Goal: Information Seeking & Learning: Learn about a topic

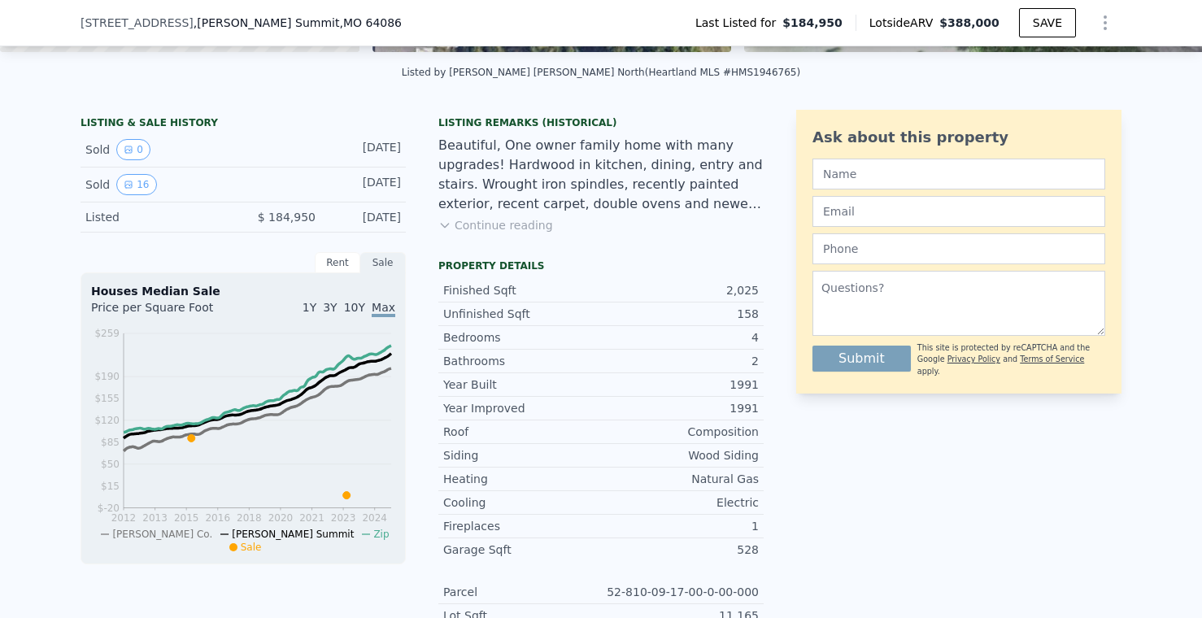
scroll to position [353, 0]
click at [536, 223] on button "Continue reading" at bounding box center [495, 224] width 115 height 16
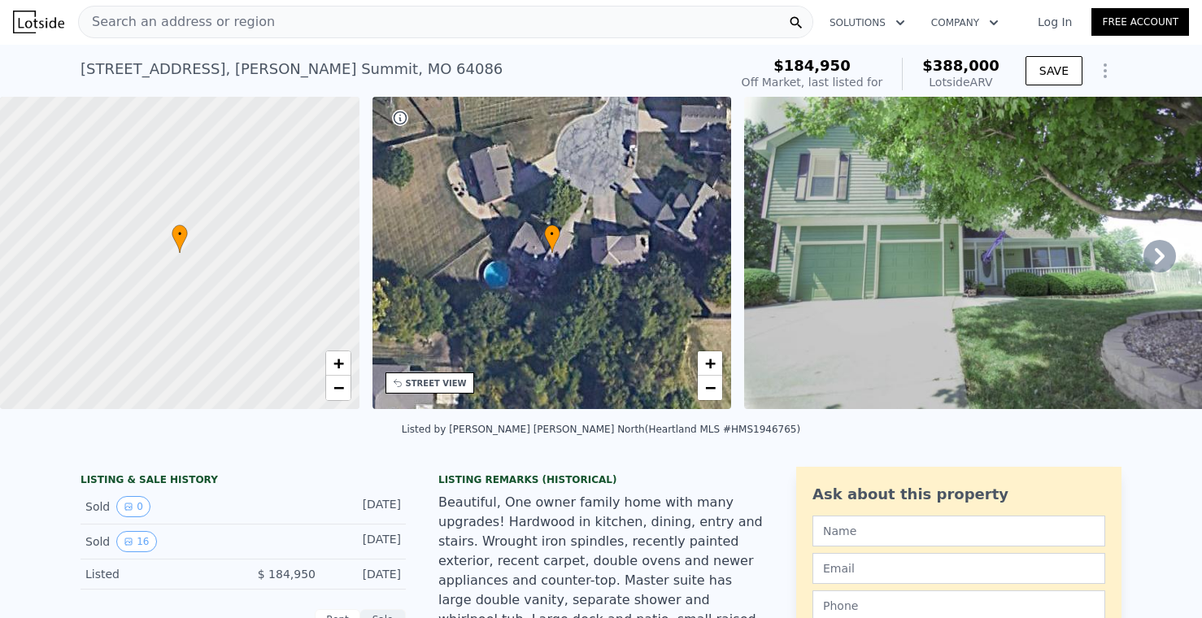
scroll to position [0, 0]
click at [1154, 257] on icon at bounding box center [1160, 257] width 33 height 33
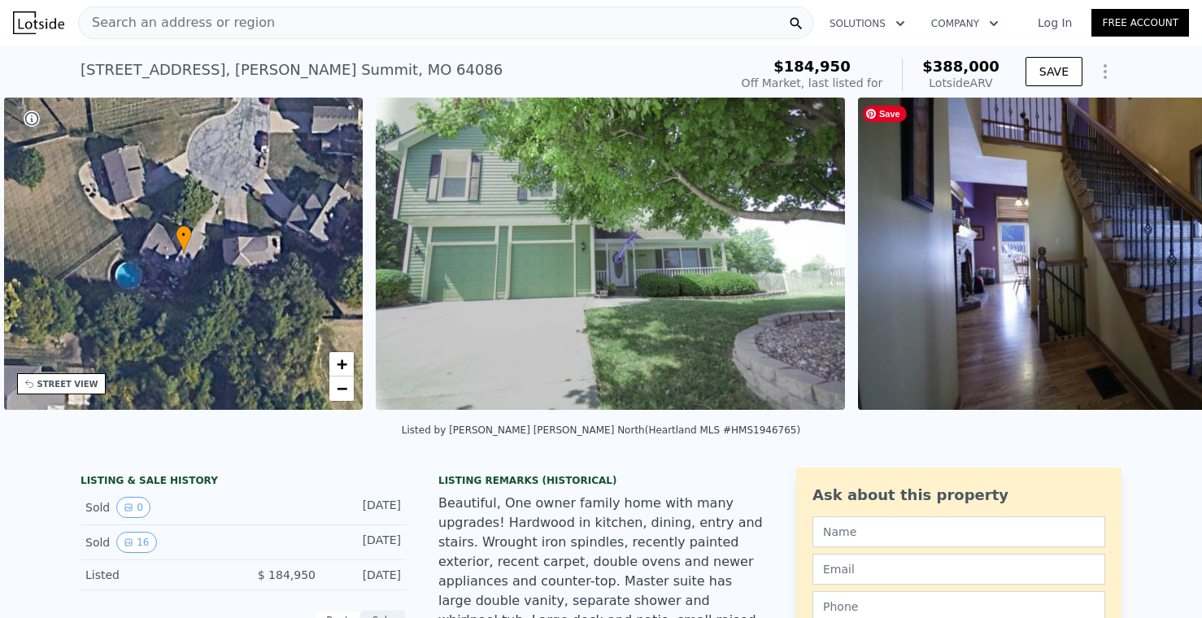
scroll to position [0, 378]
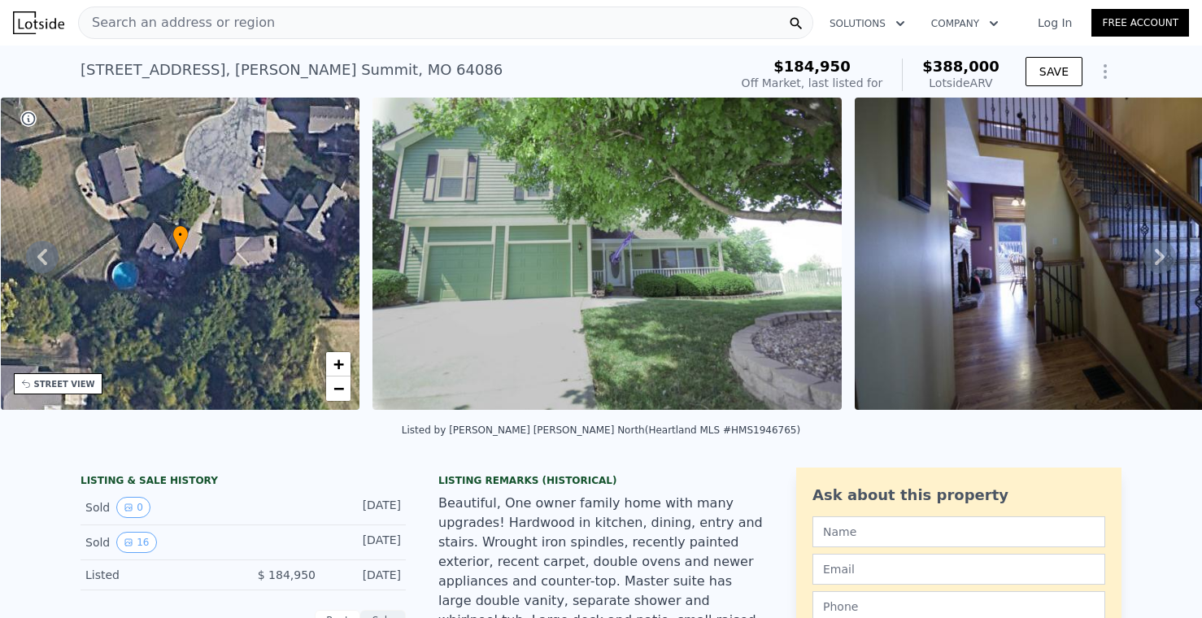
click at [1159, 257] on icon at bounding box center [1160, 257] width 33 height 33
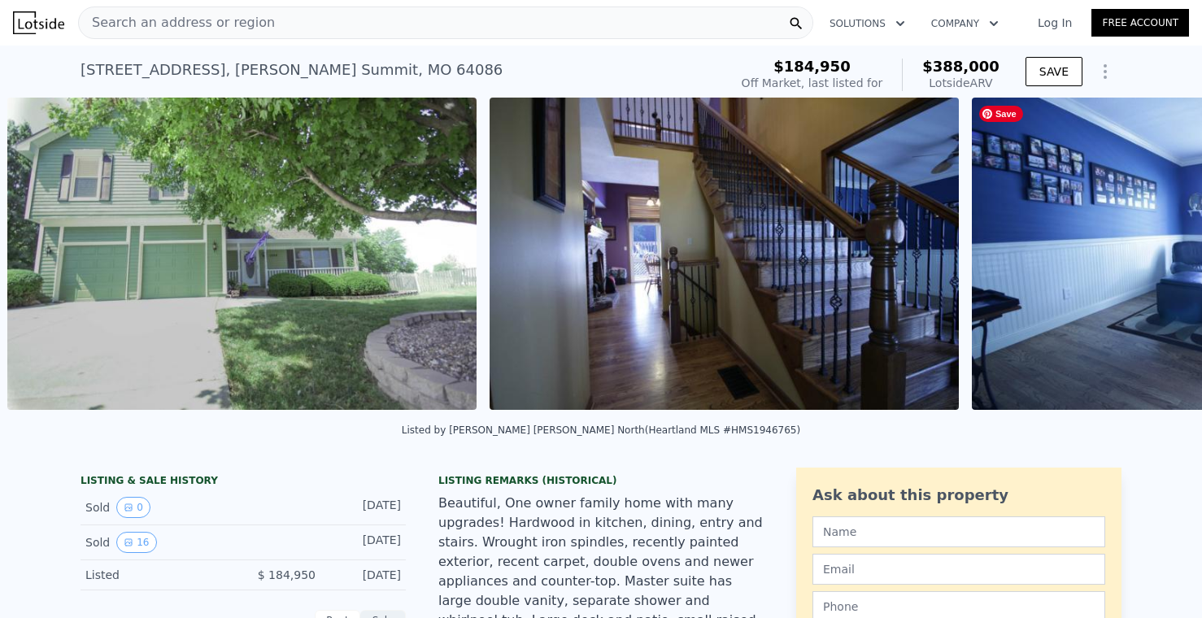
scroll to position [0, 744]
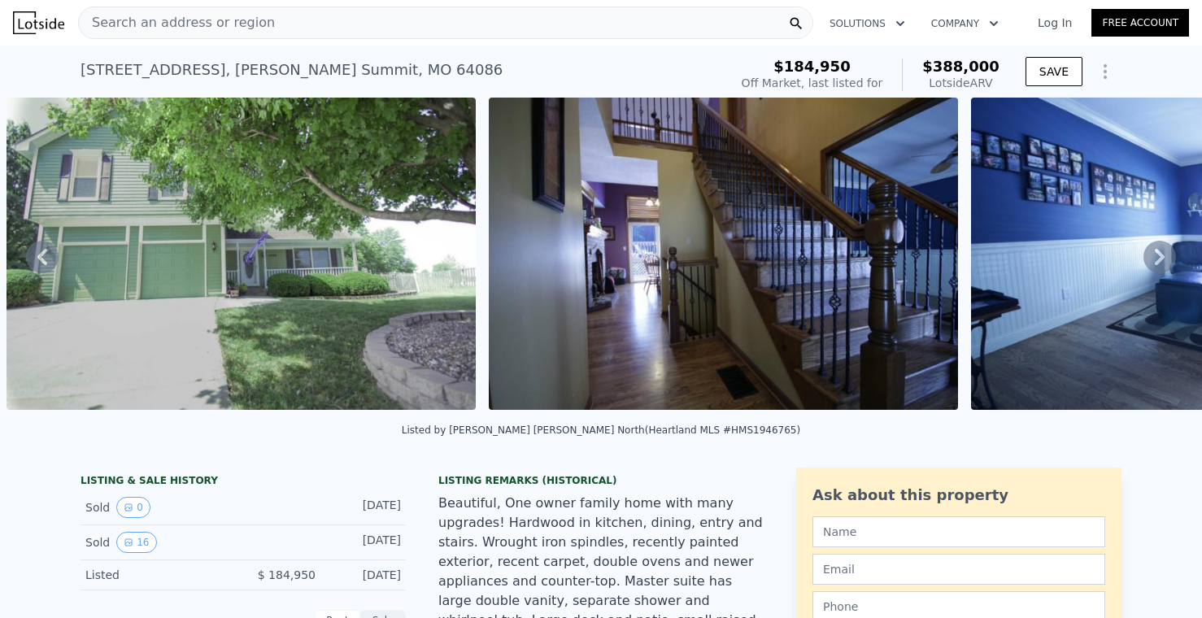
click at [1159, 257] on icon at bounding box center [1160, 257] width 33 height 33
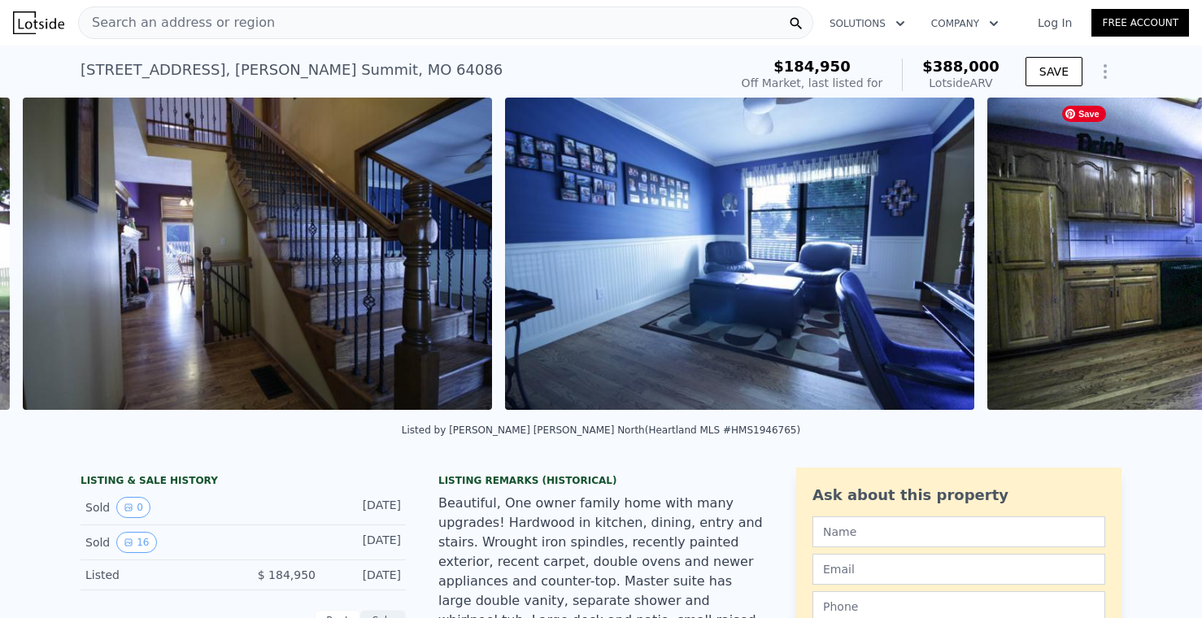
scroll to position [0, 1227]
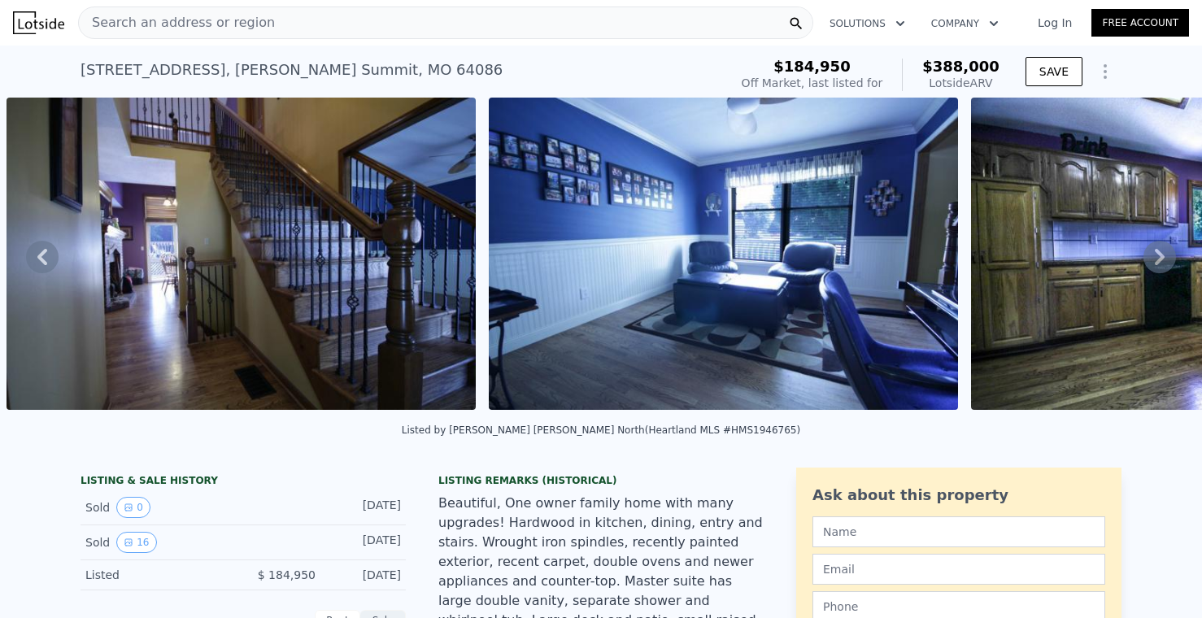
click at [1159, 257] on icon at bounding box center [1160, 257] width 33 height 33
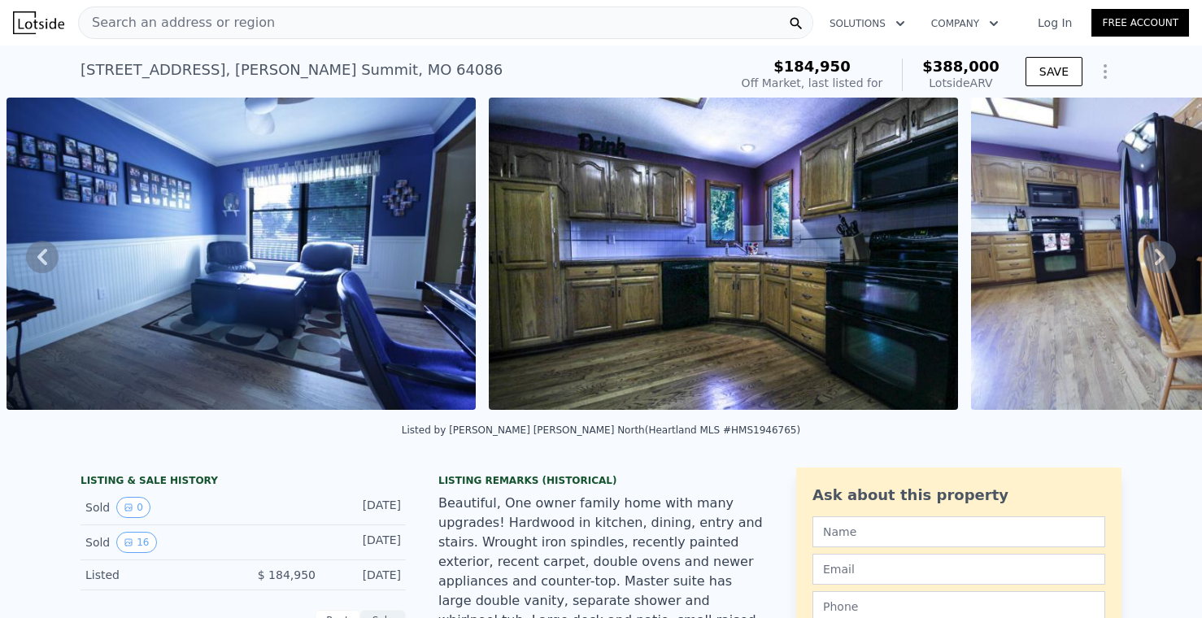
click at [1159, 257] on icon at bounding box center [1160, 257] width 33 height 33
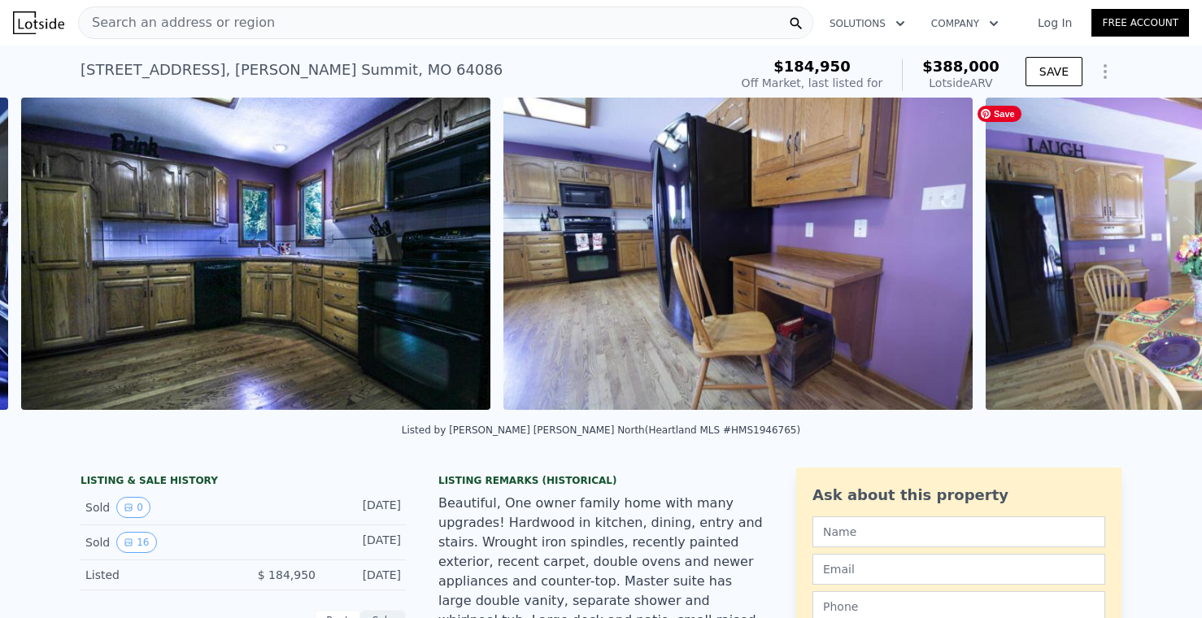
scroll to position [0, 2191]
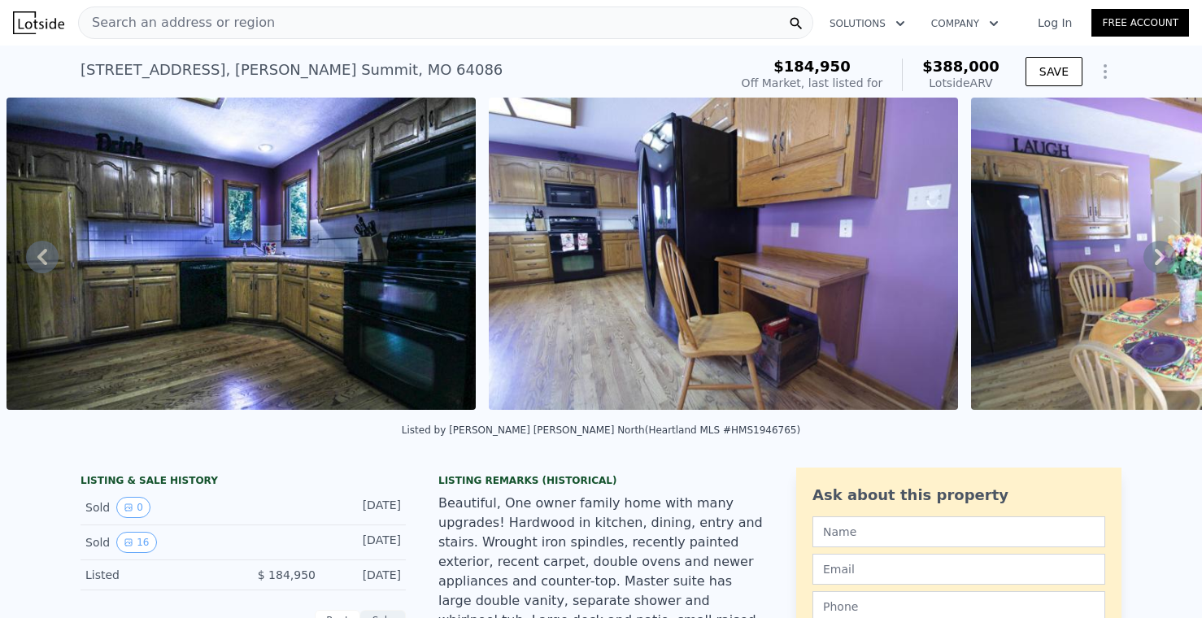
click at [1159, 257] on icon at bounding box center [1160, 257] width 33 height 33
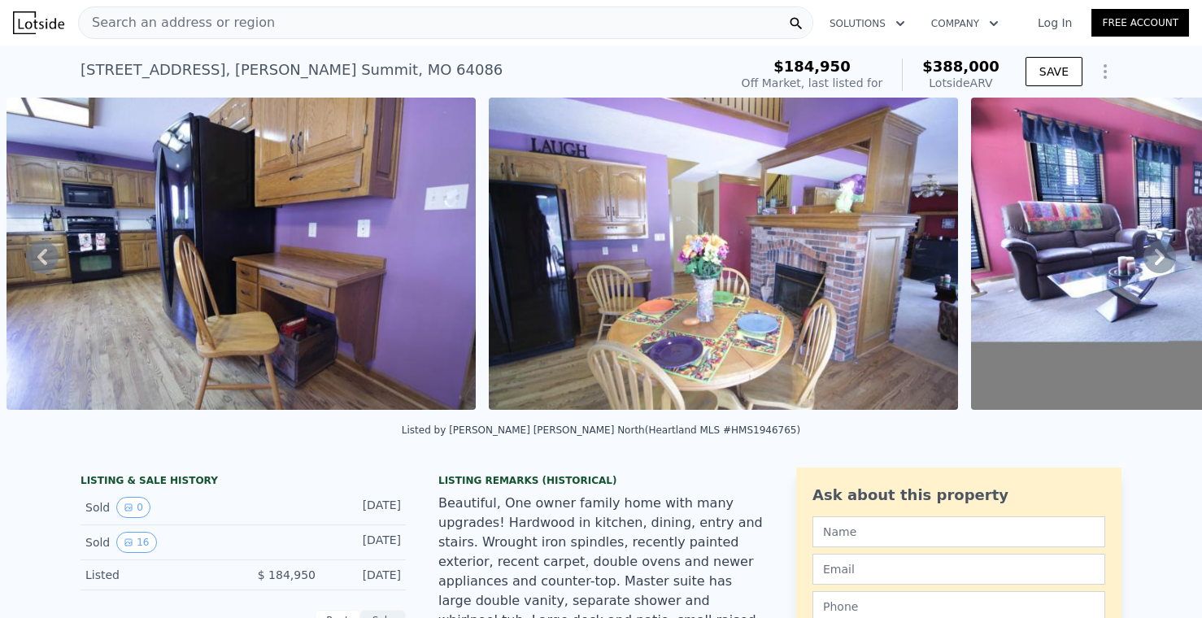
click at [1159, 257] on icon at bounding box center [1160, 257] width 33 height 33
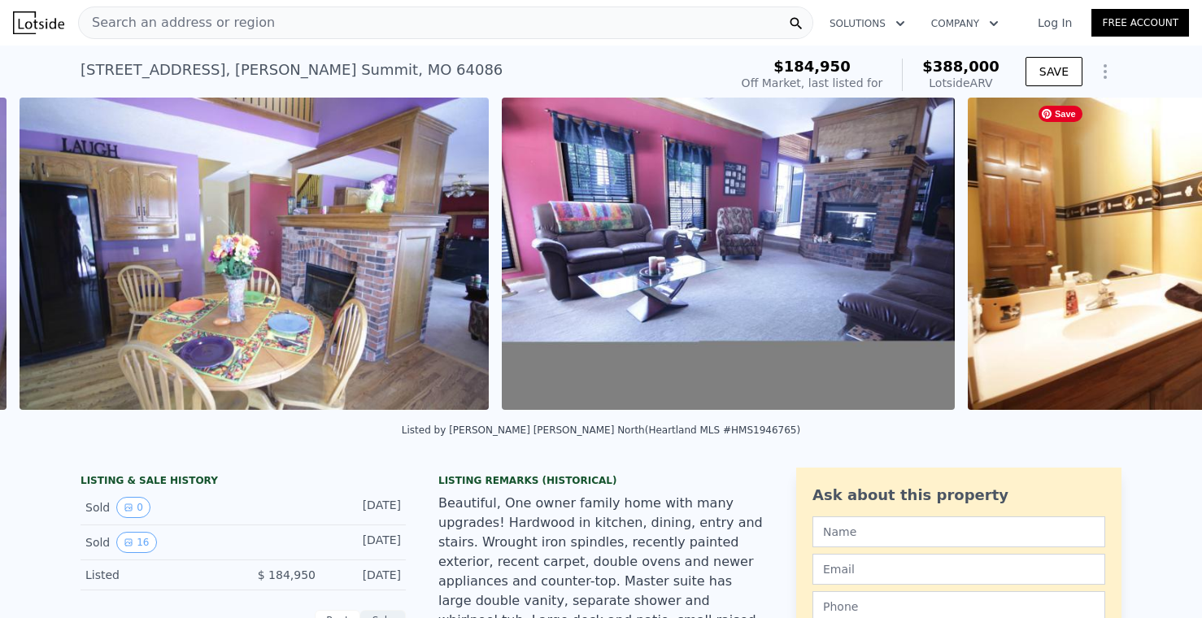
scroll to position [0, 3155]
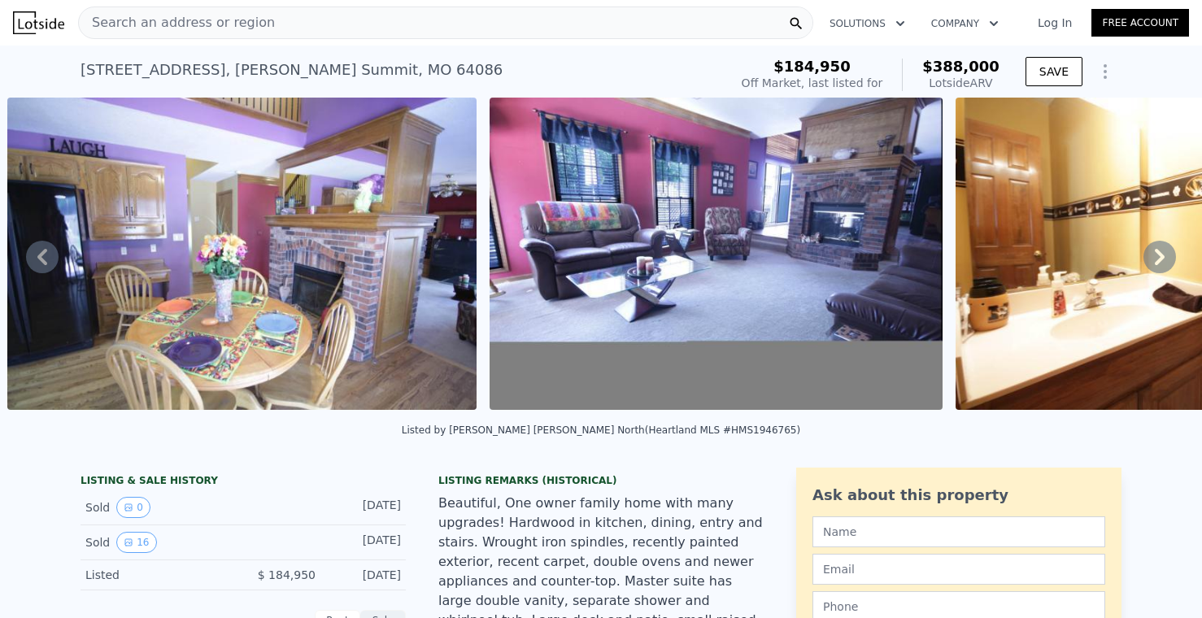
click at [1159, 255] on icon at bounding box center [1160, 257] width 33 height 33
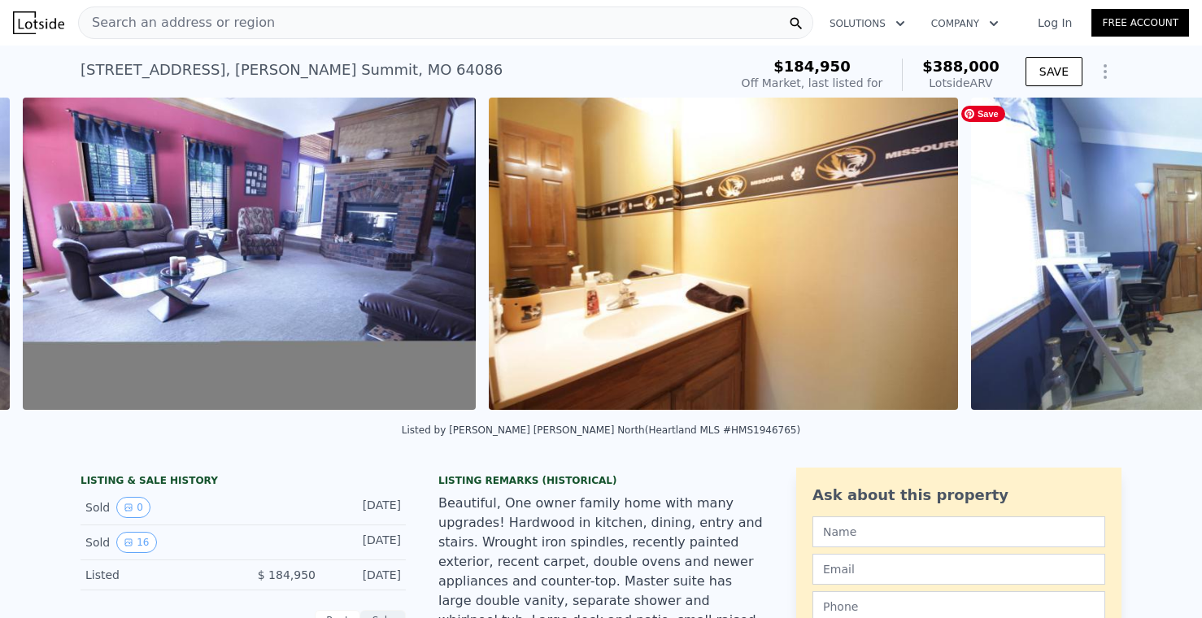
scroll to position [0, 3637]
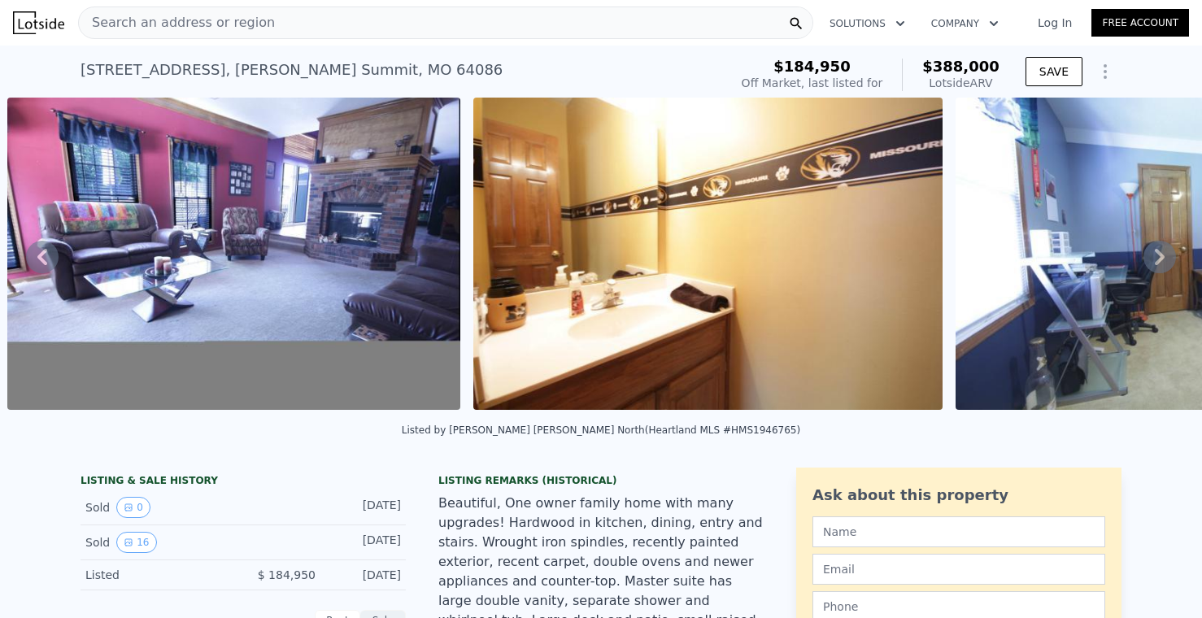
click at [1159, 255] on icon at bounding box center [1160, 257] width 33 height 33
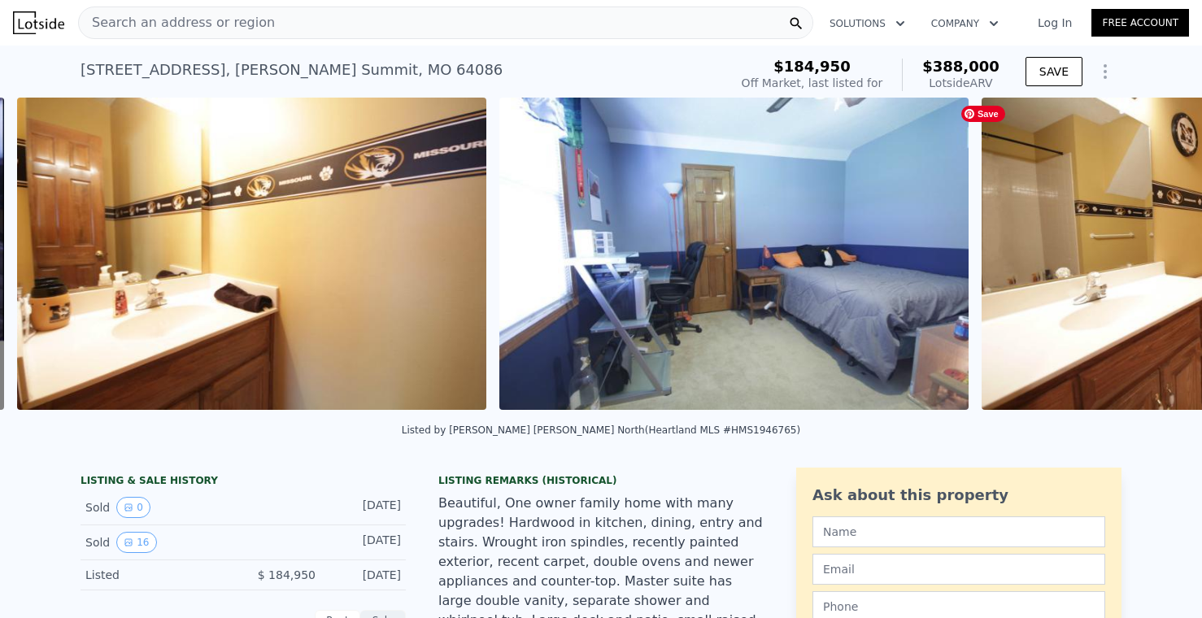
scroll to position [0, 4104]
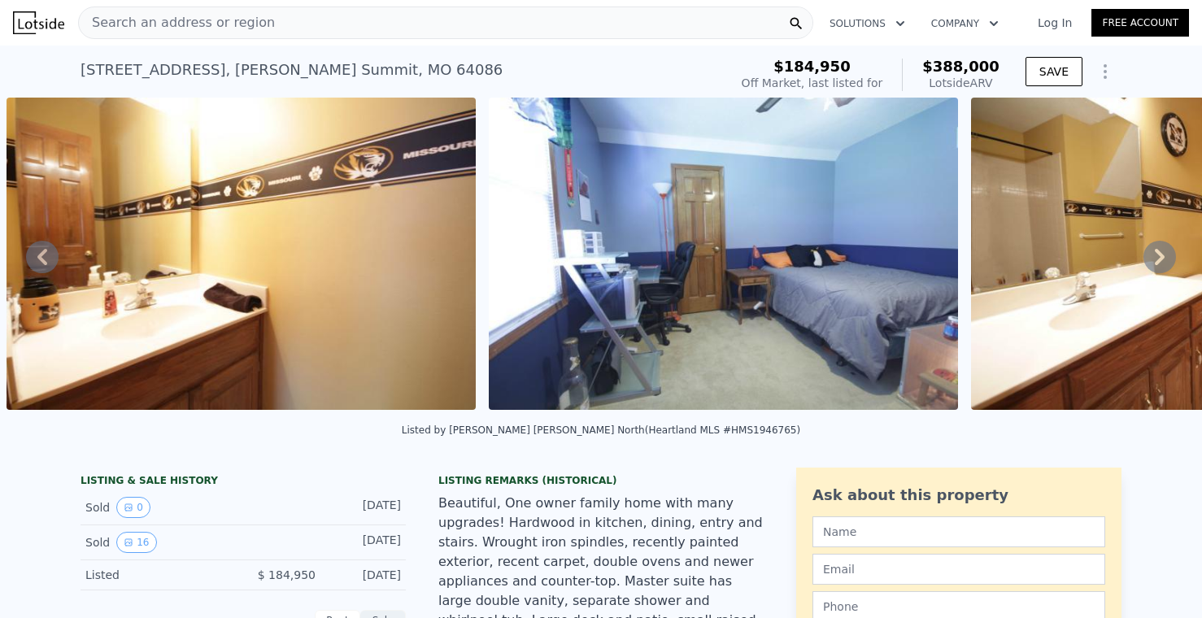
click at [1159, 255] on icon at bounding box center [1160, 257] width 33 height 33
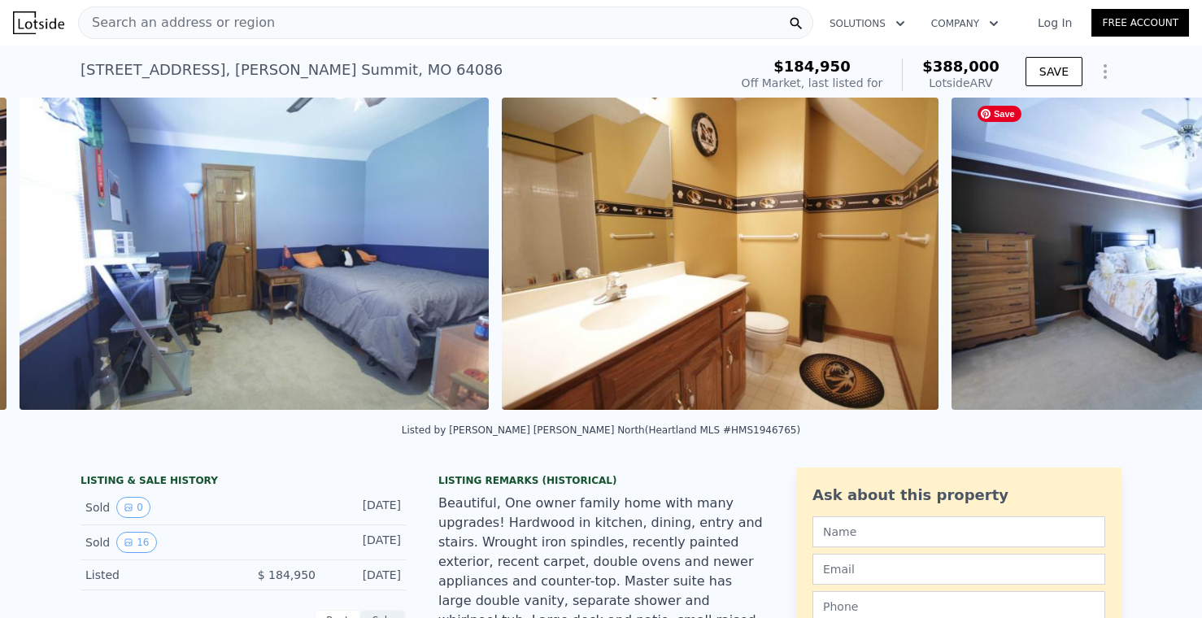
scroll to position [0, 4587]
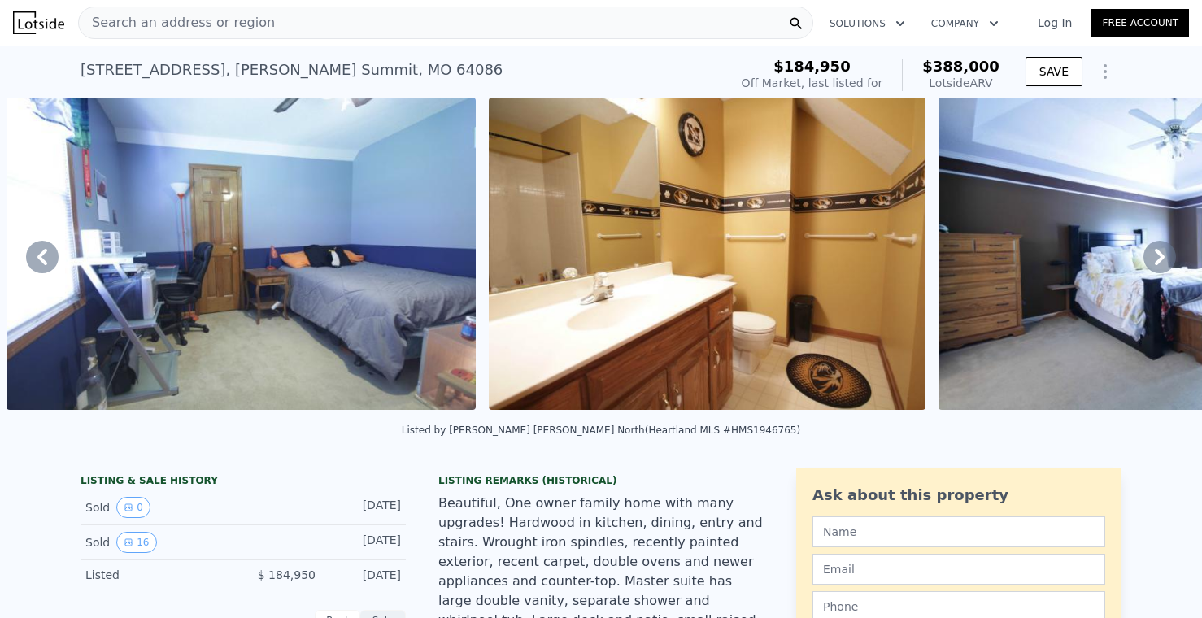
click at [1159, 255] on icon at bounding box center [1160, 257] width 33 height 33
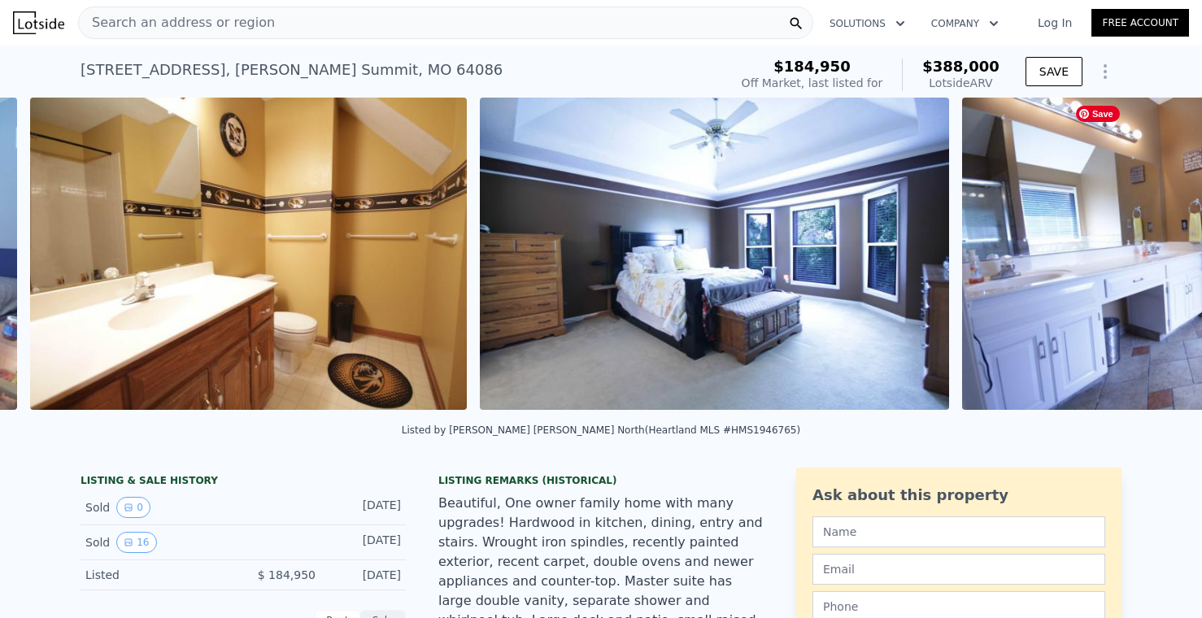
scroll to position [0, 5068]
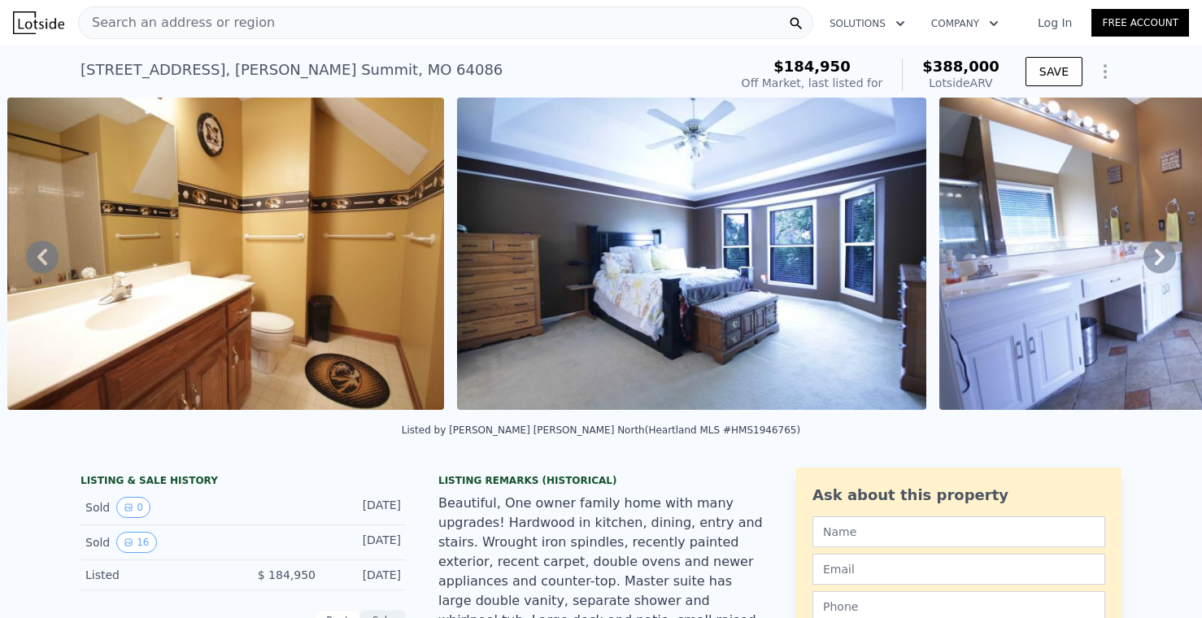
click at [1159, 255] on icon at bounding box center [1160, 257] width 33 height 33
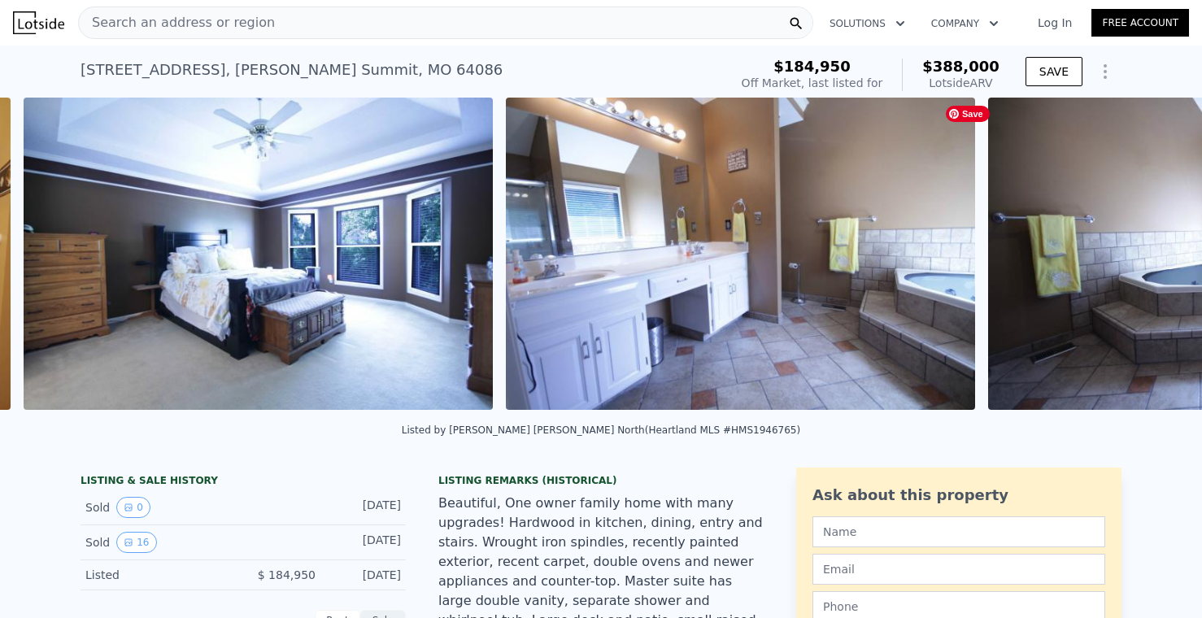
scroll to position [0, 5519]
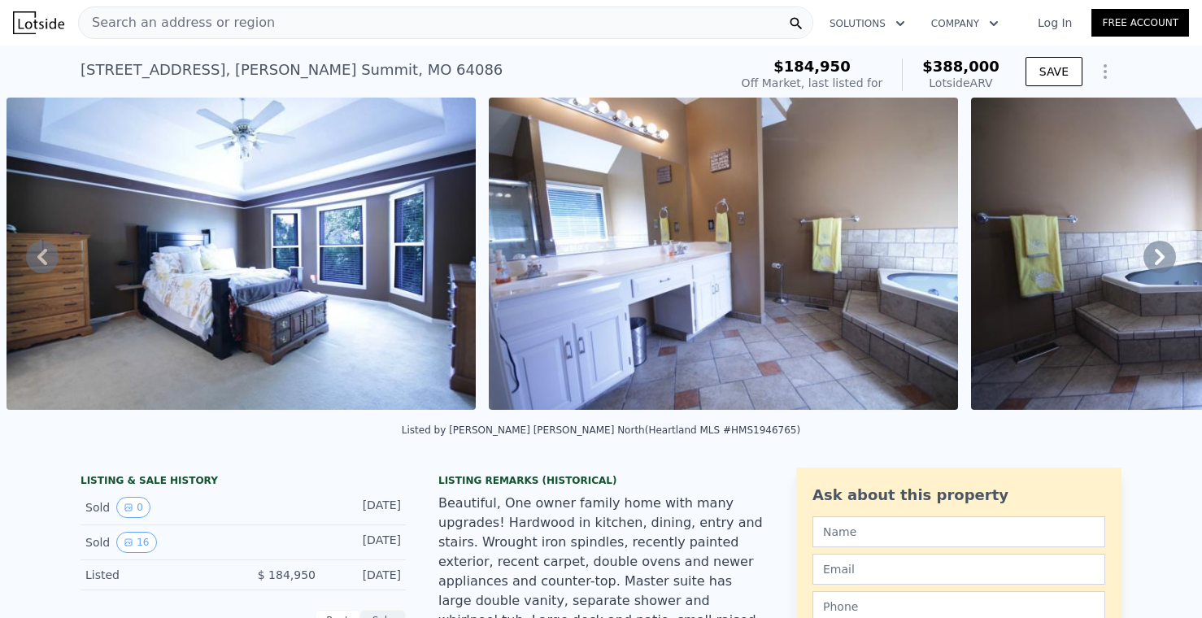
click at [1159, 255] on icon at bounding box center [1160, 257] width 33 height 33
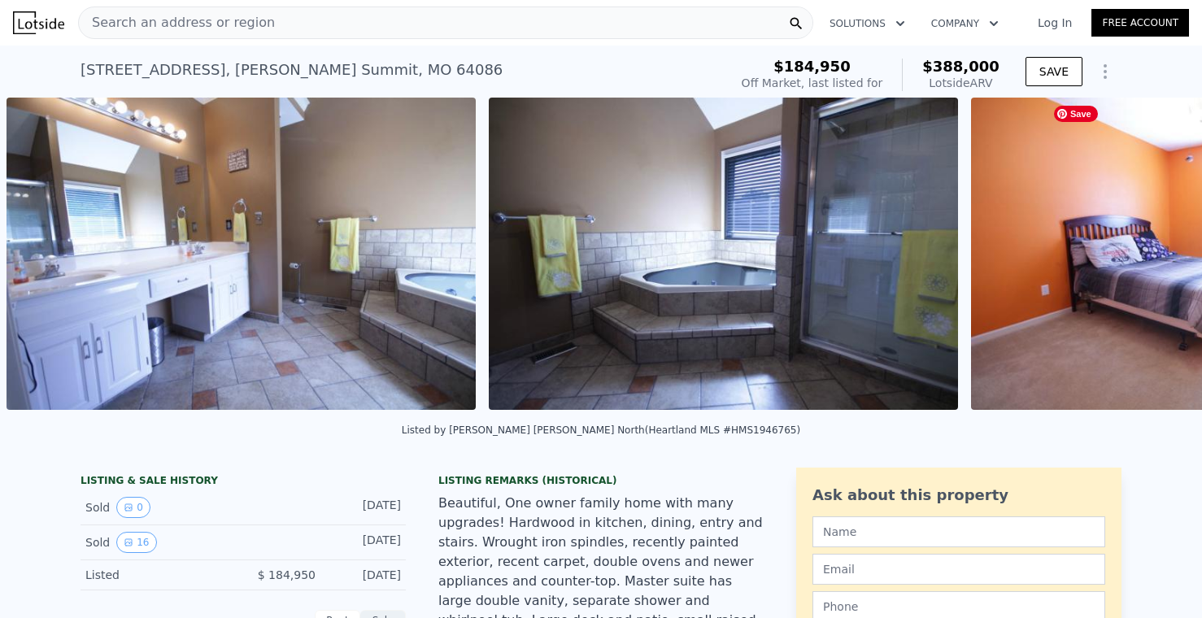
scroll to position [0, 6001]
click at [1159, 255] on icon at bounding box center [1160, 257] width 33 height 33
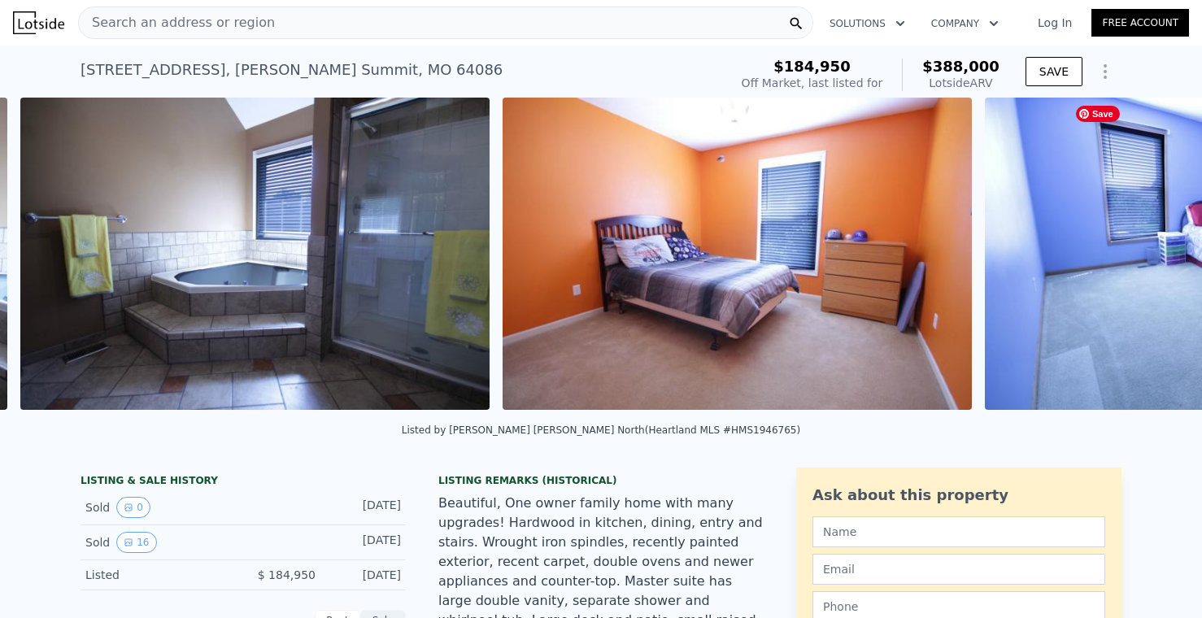
scroll to position [0, 6484]
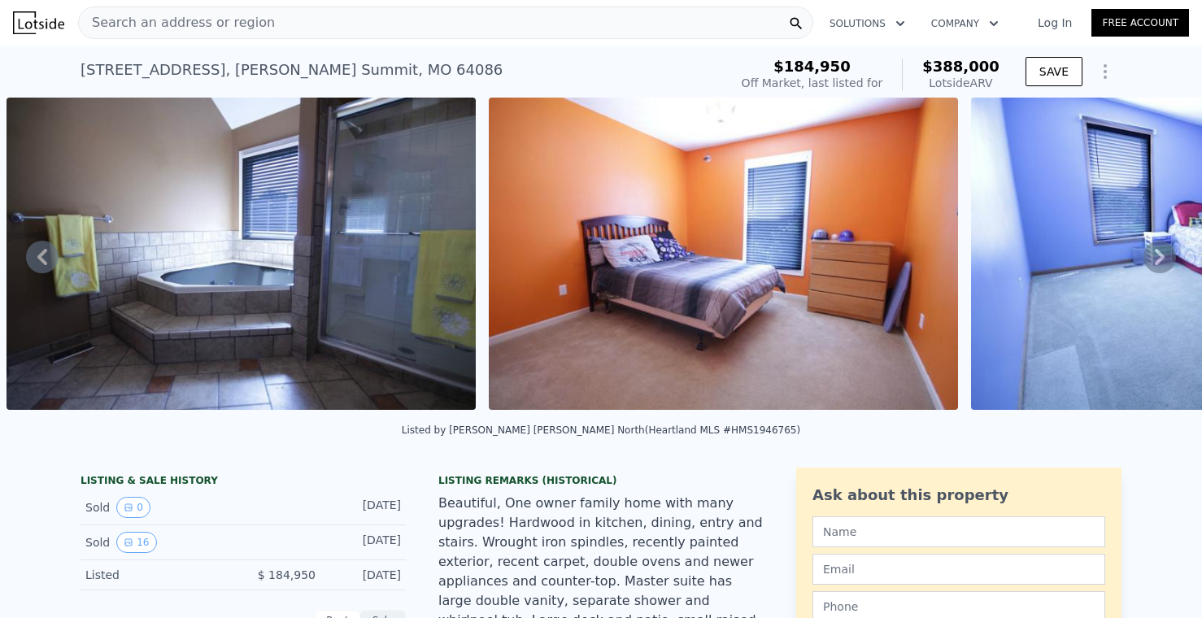
click at [1159, 255] on icon at bounding box center [1160, 257] width 33 height 33
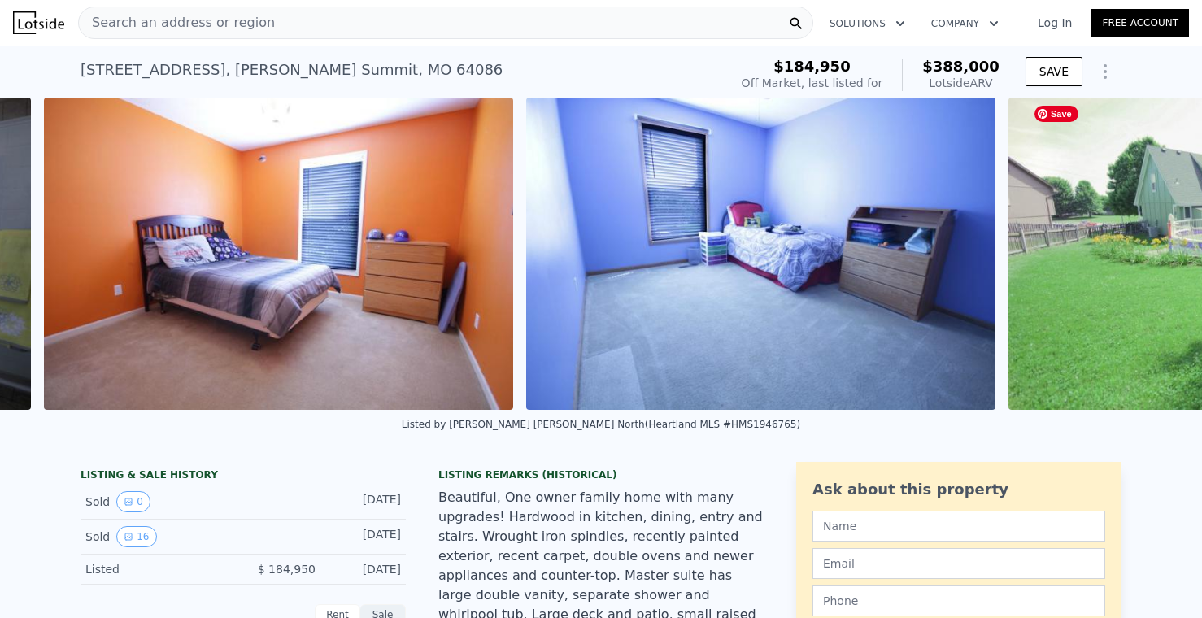
scroll to position [0, 6966]
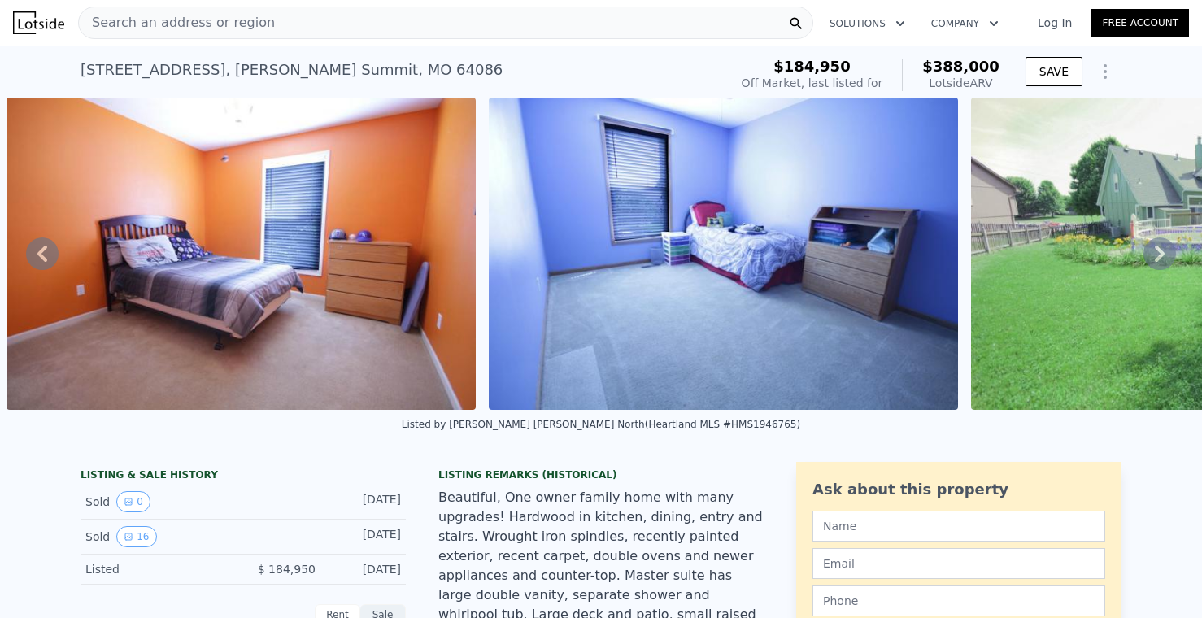
click at [1159, 255] on icon at bounding box center [1160, 254] width 33 height 33
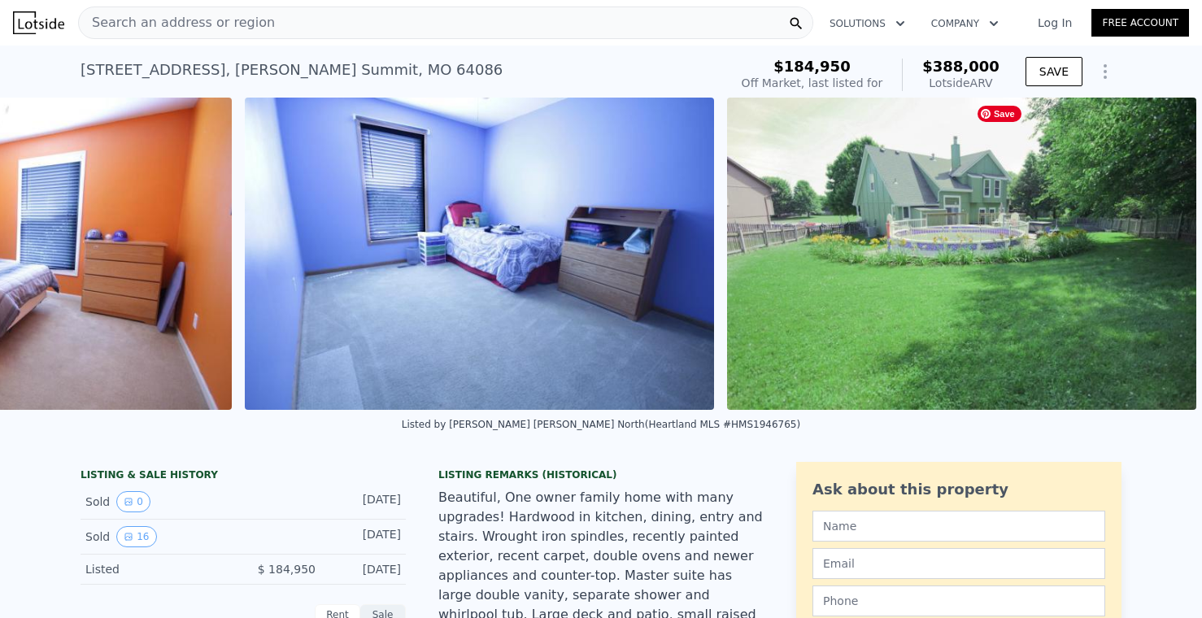
scroll to position [0, 7211]
click at [976, 242] on img at bounding box center [960, 254] width 469 height 312
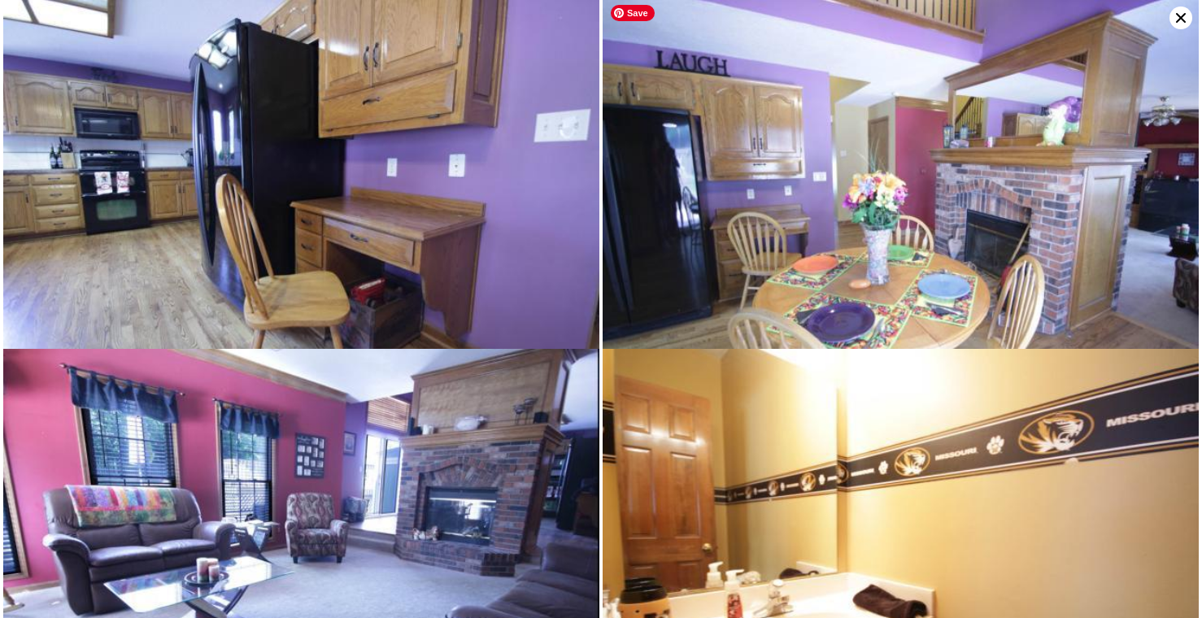
scroll to position [700, 0]
click at [523, 441] on img at bounding box center [301, 555] width 596 height 411
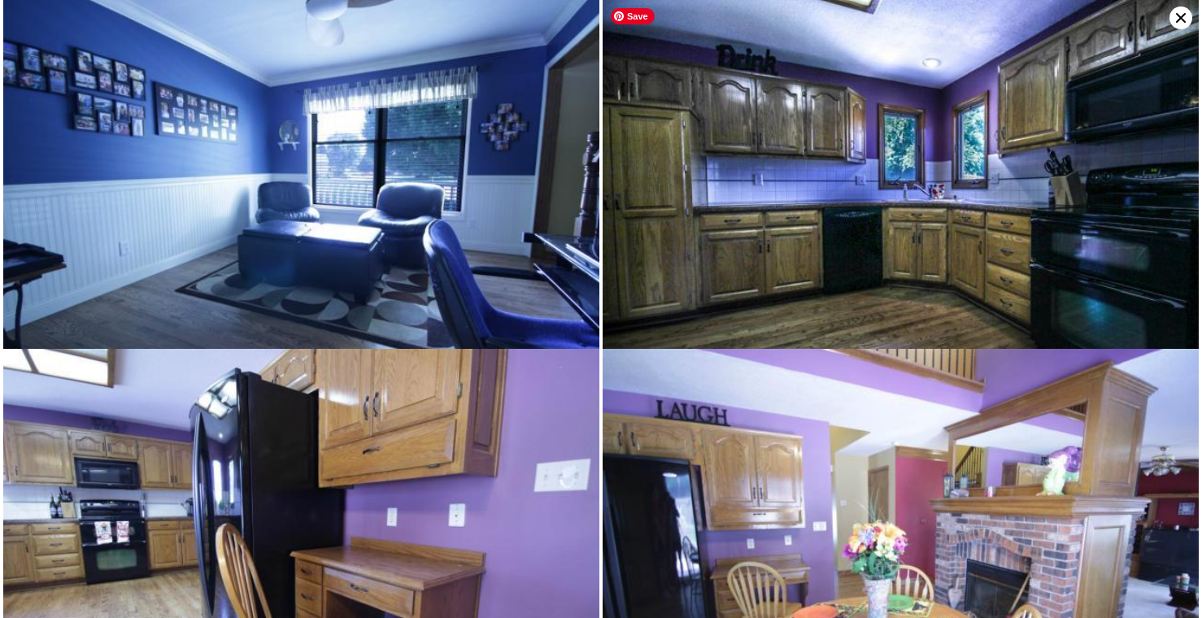
scroll to position [350, 0]
click at [796, 227] on img at bounding box center [901, 198] width 596 height 397
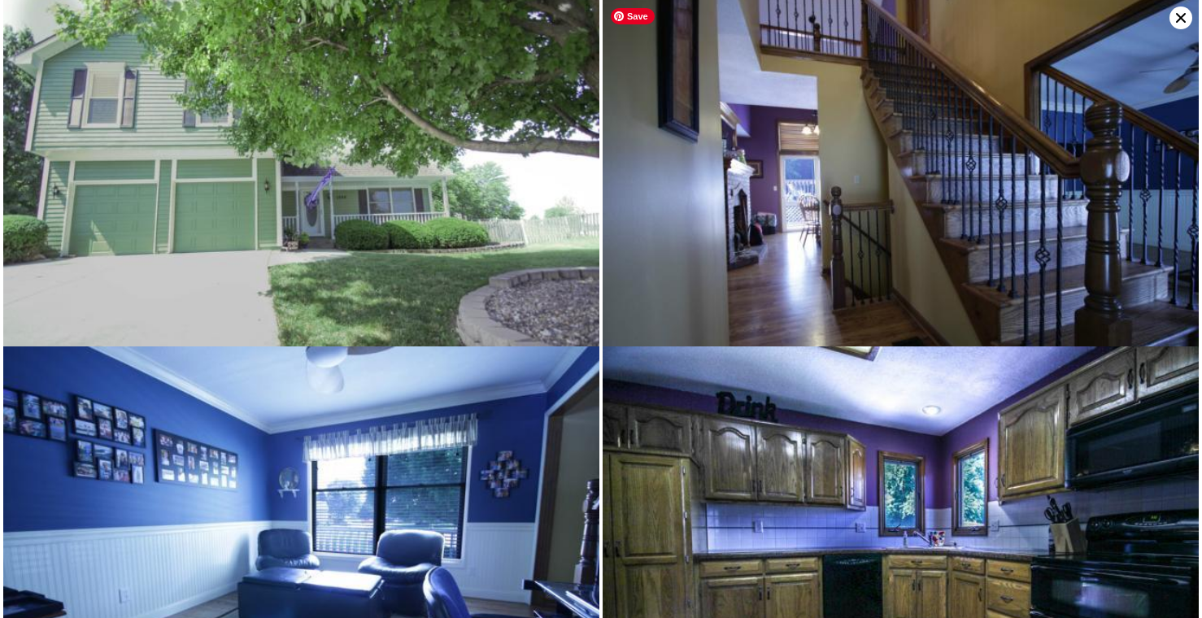
scroll to position [0, 0]
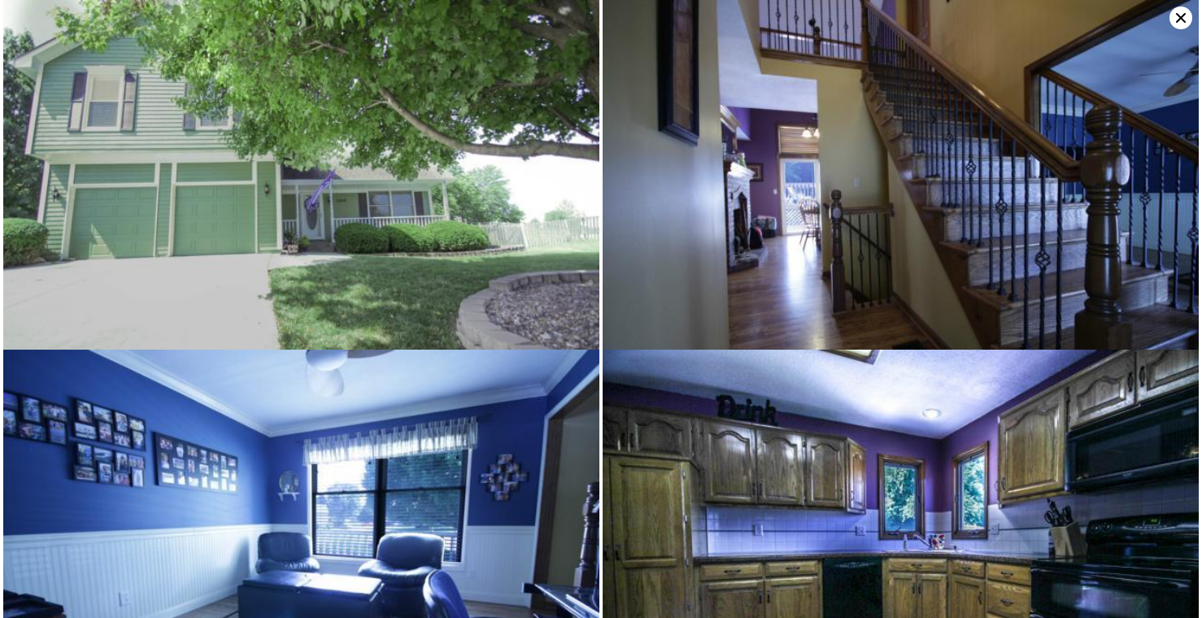
click at [1179, 13] on icon at bounding box center [1181, 18] width 23 height 23
